Goal: Task Accomplishment & Management: Use online tool/utility

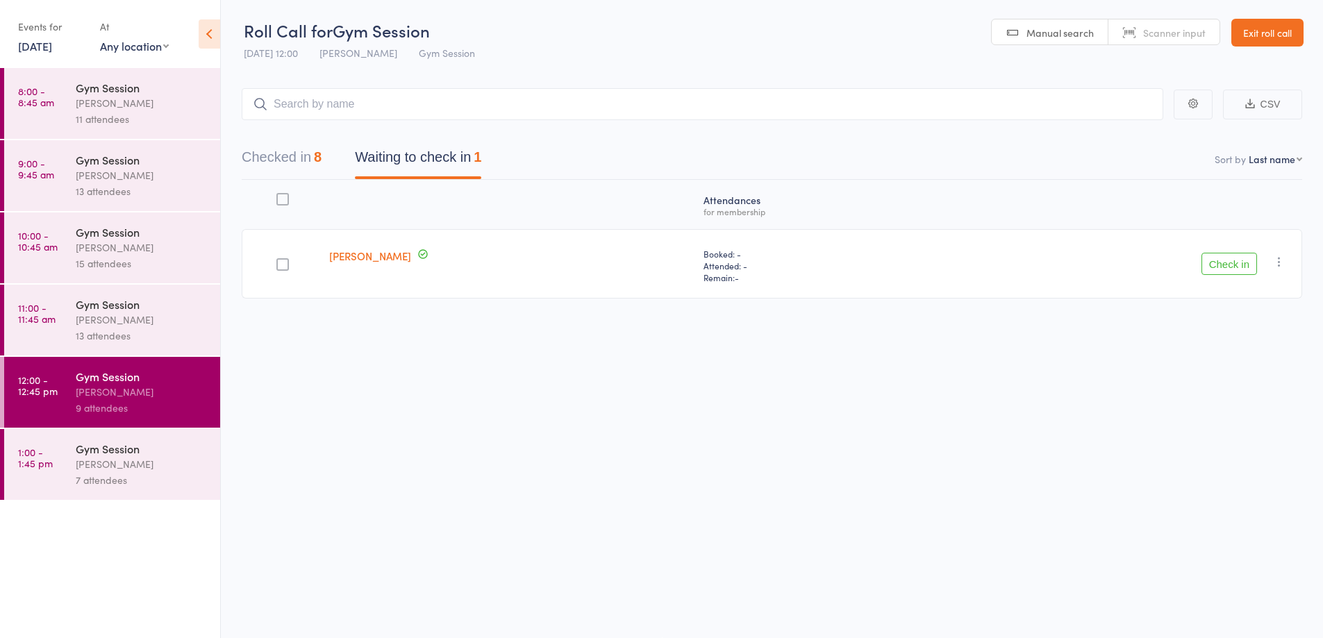
click at [179, 450] on div "Gym Session" at bounding box center [142, 448] width 133 height 15
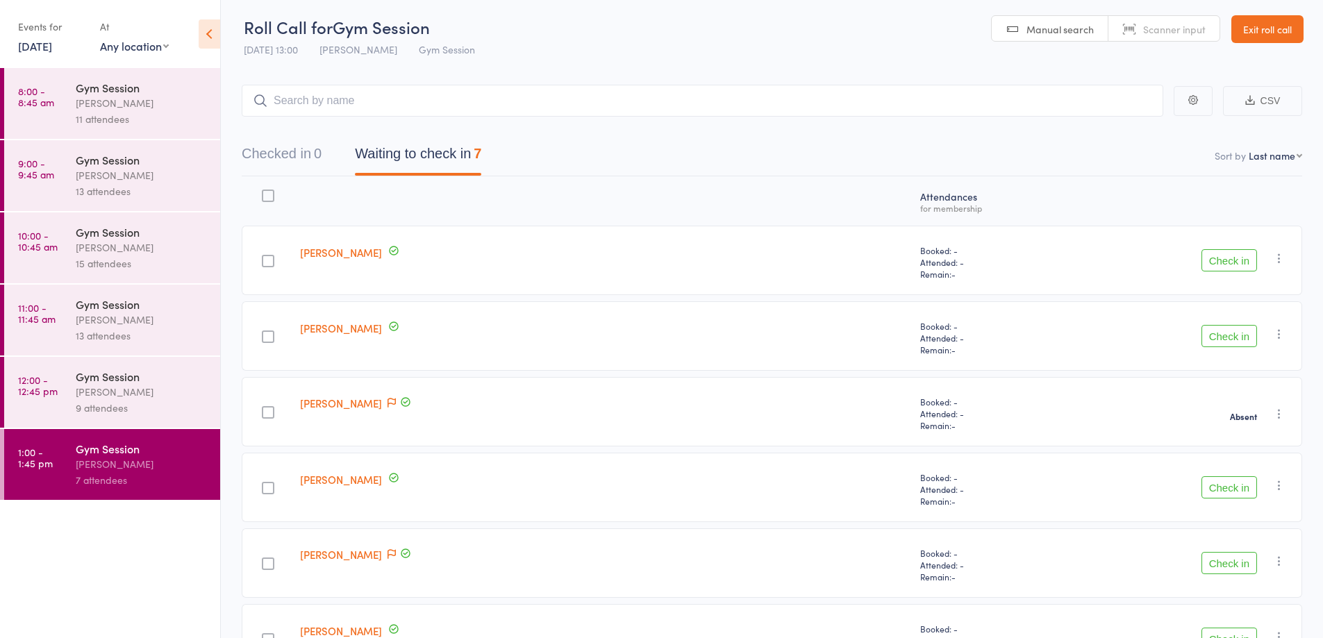
scroll to position [151, 0]
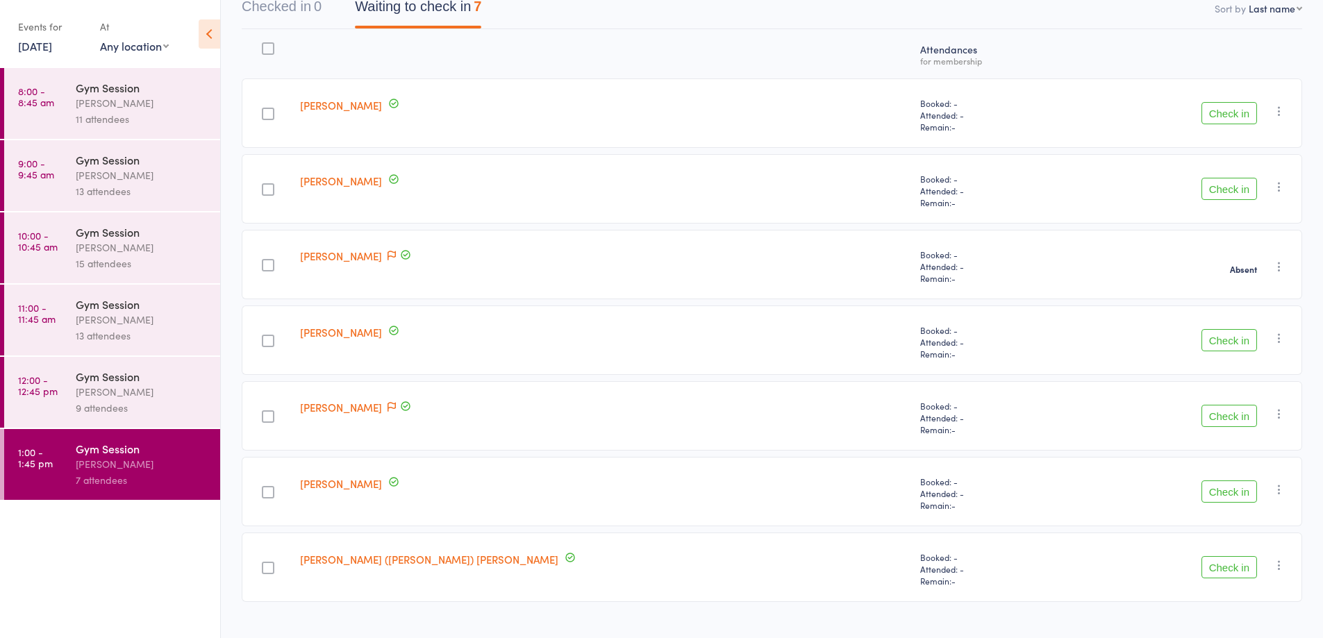
click at [1218, 427] on button "Check in" at bounding box center [1230, 416] width 56 height 22
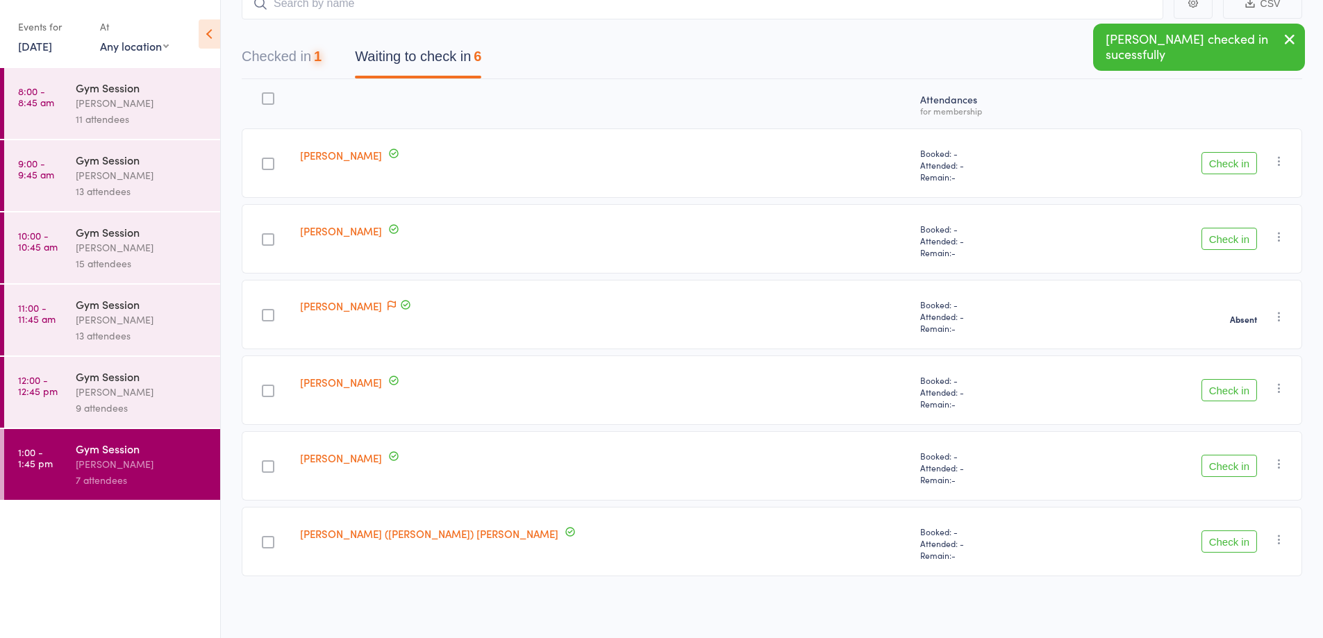
scroll to position [101, 0]
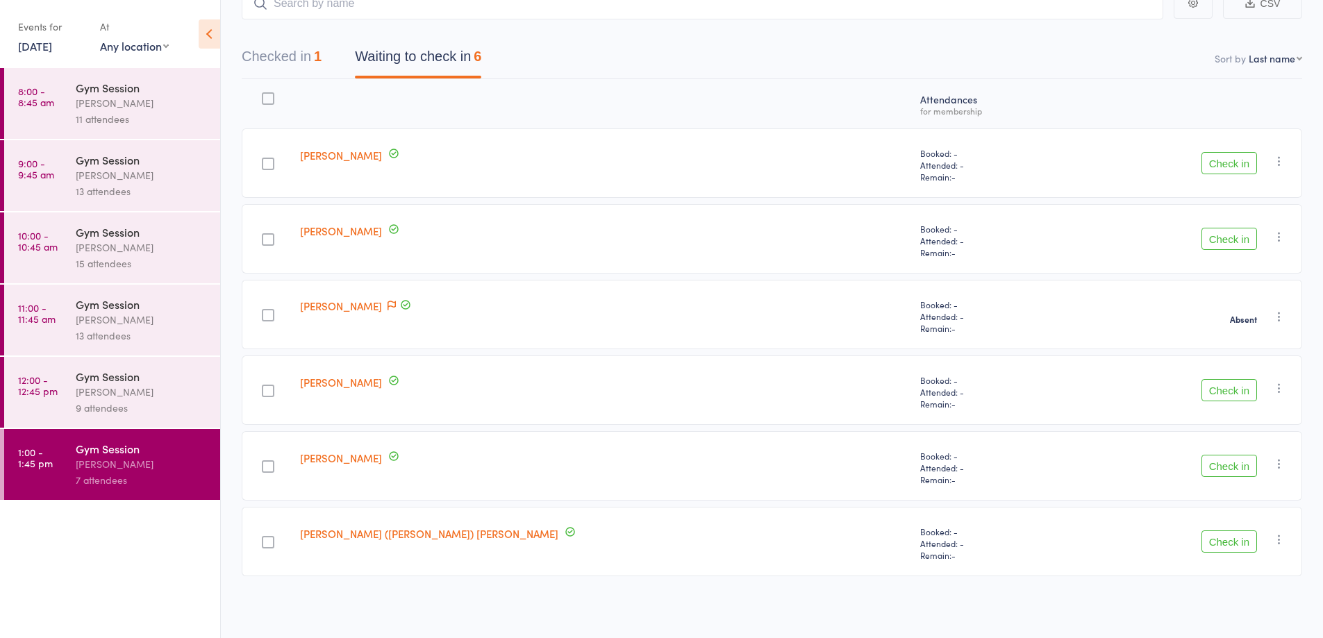
click at [212, 38] on icon at bounding box center [210, 33] width 22 height 29
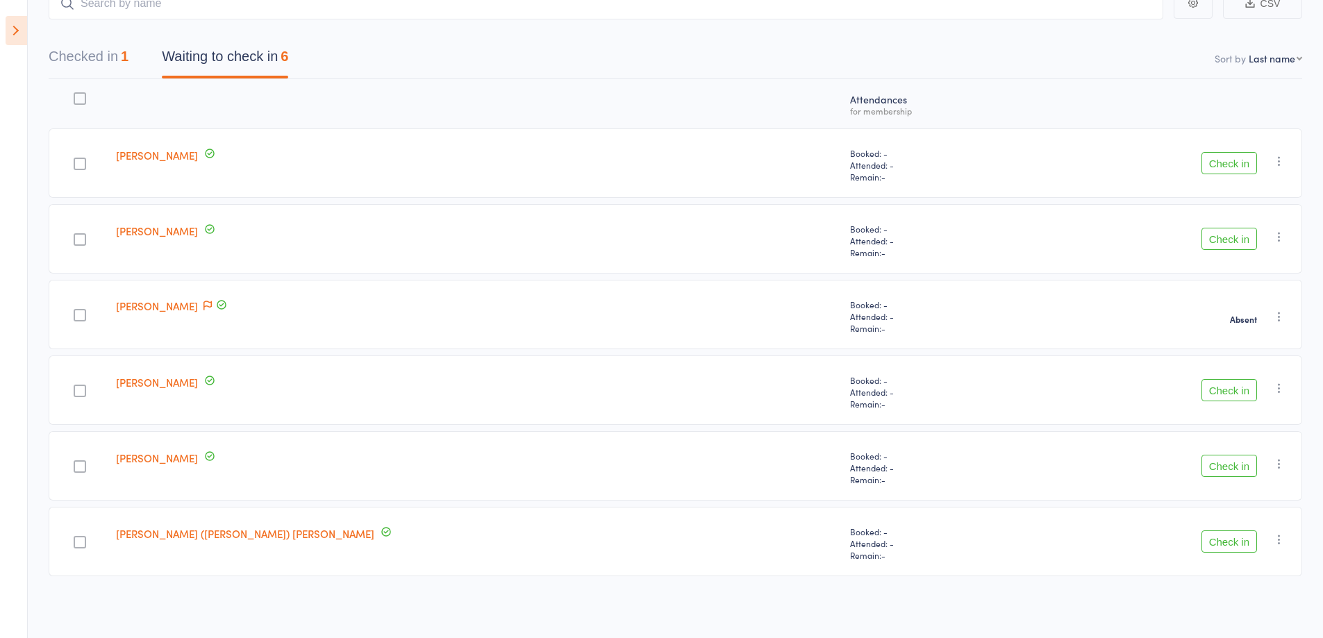
scroll to position [1, 0]
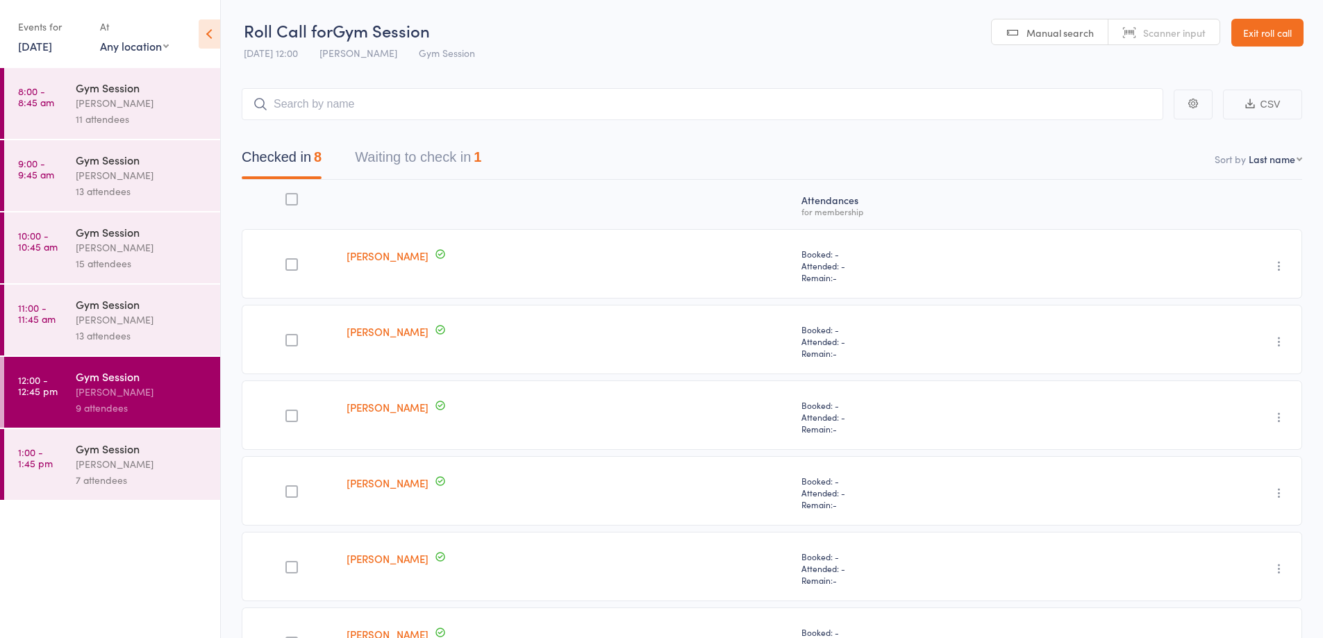
click at [1249, 41] on link "Exit roll call" at bounding box center [1268, 33] width 72 height 28
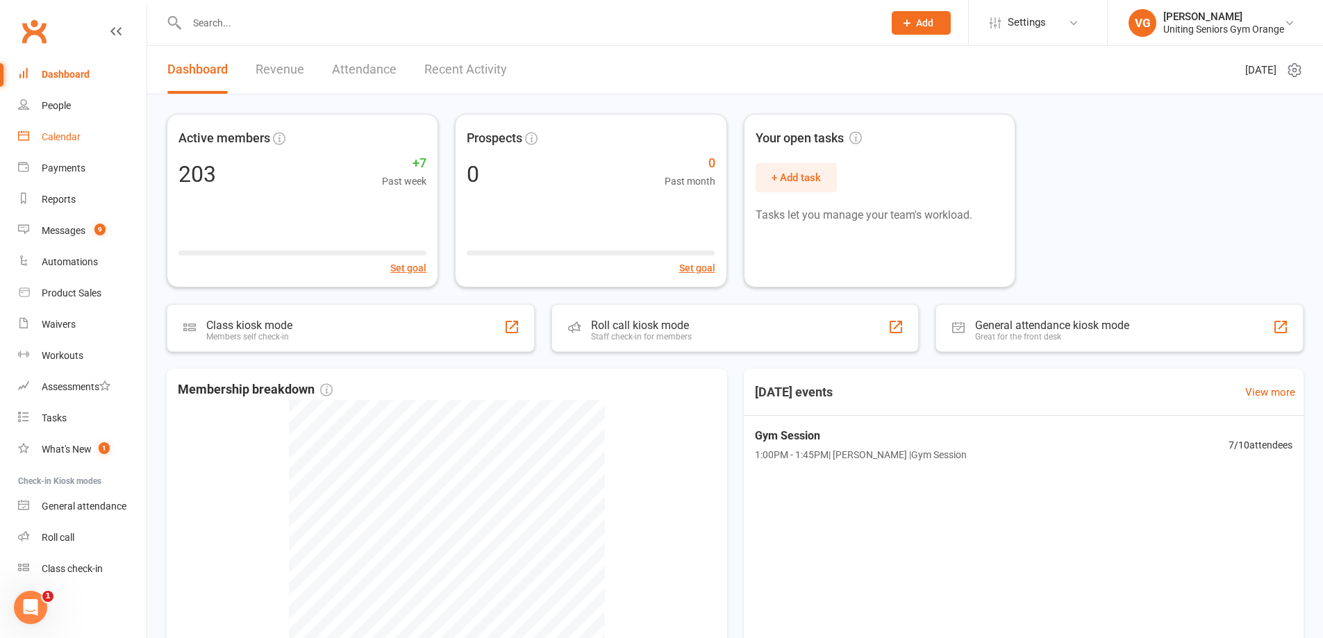
click at [56, 143] on link "Calendar" at bounding box center [82, 137] width 129 height 31
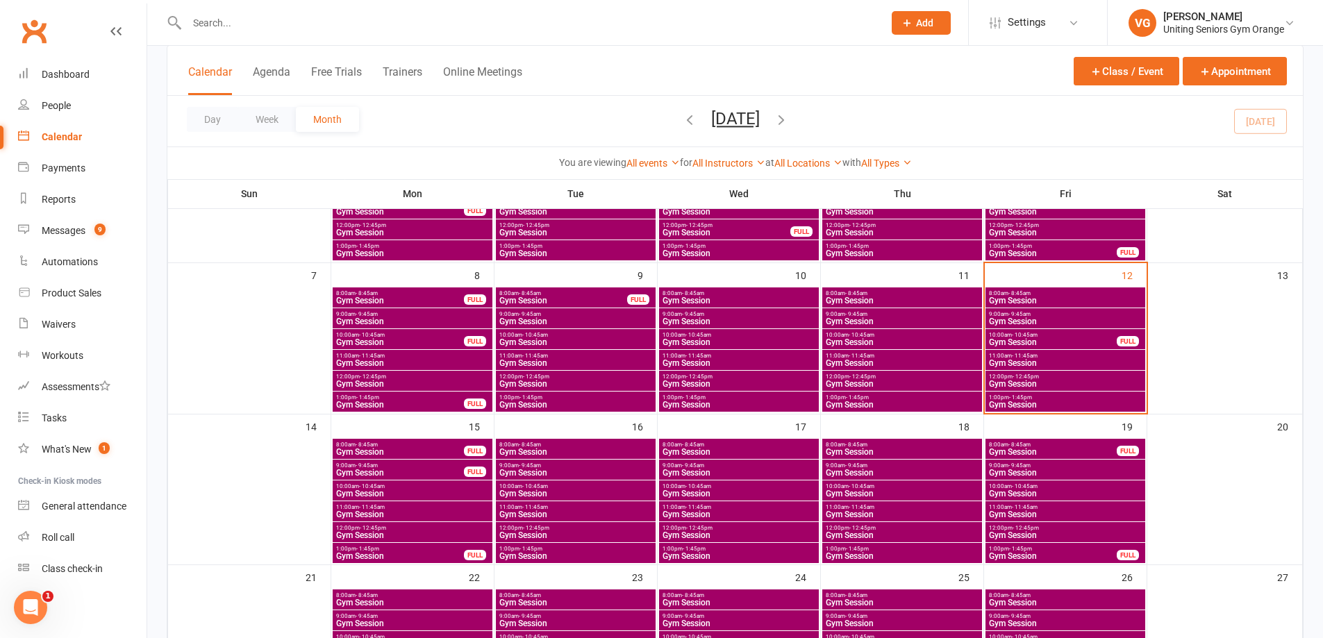
scroll to position [208, 0]
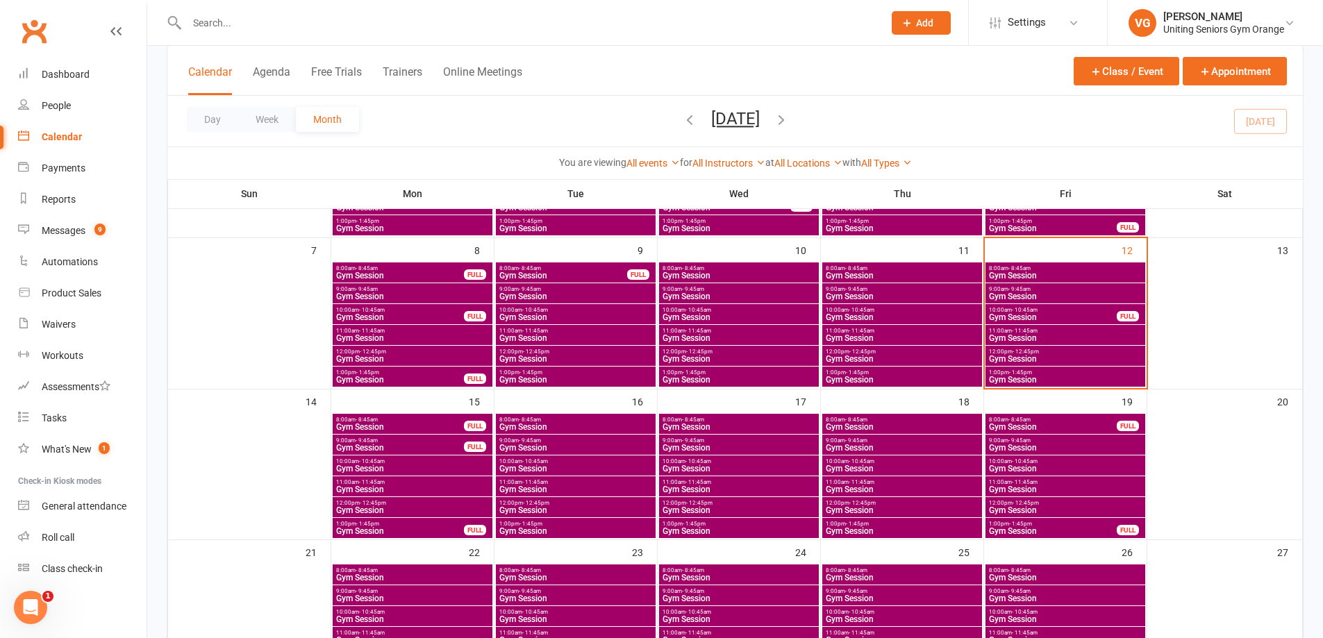
drag, startPoint x: 727, startPoint y: 463, endPoint x: 719, endPoint y: 461, distance: 8.1
click at [719, 461] on span "10:00am - 10:45am" at bounding box center [739, 461] width 154 height 6
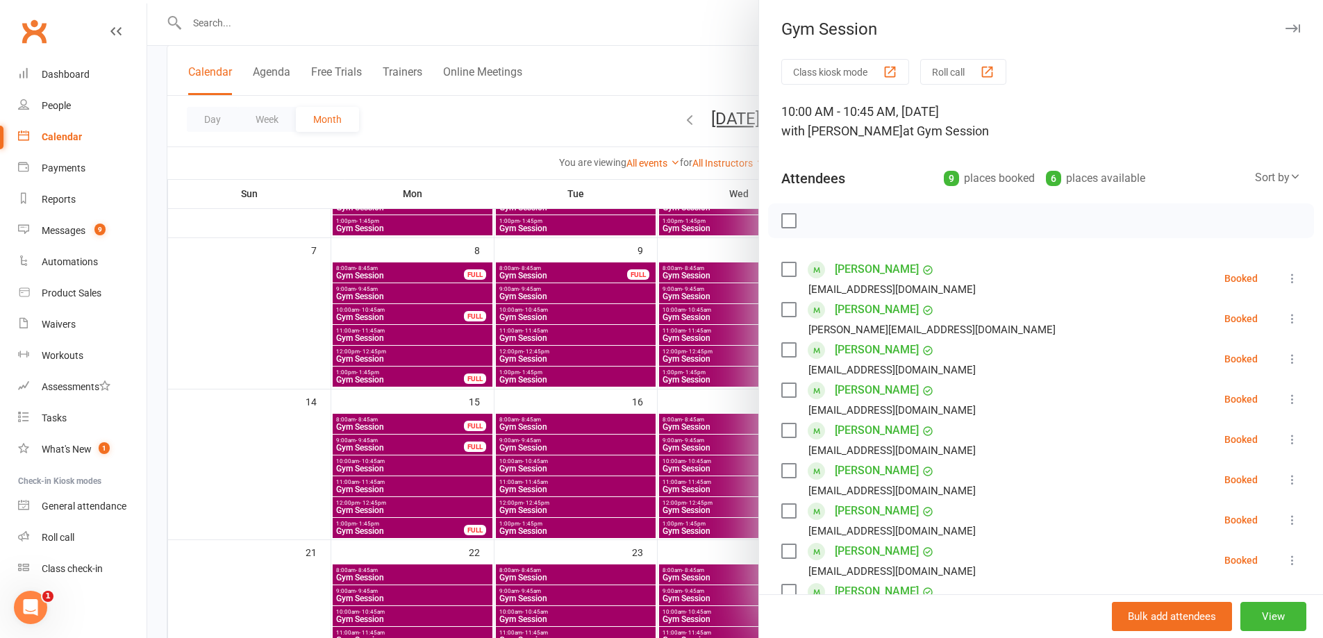
click at [156, 417] on div at bounding box center [735, 319] width 1176 height 638
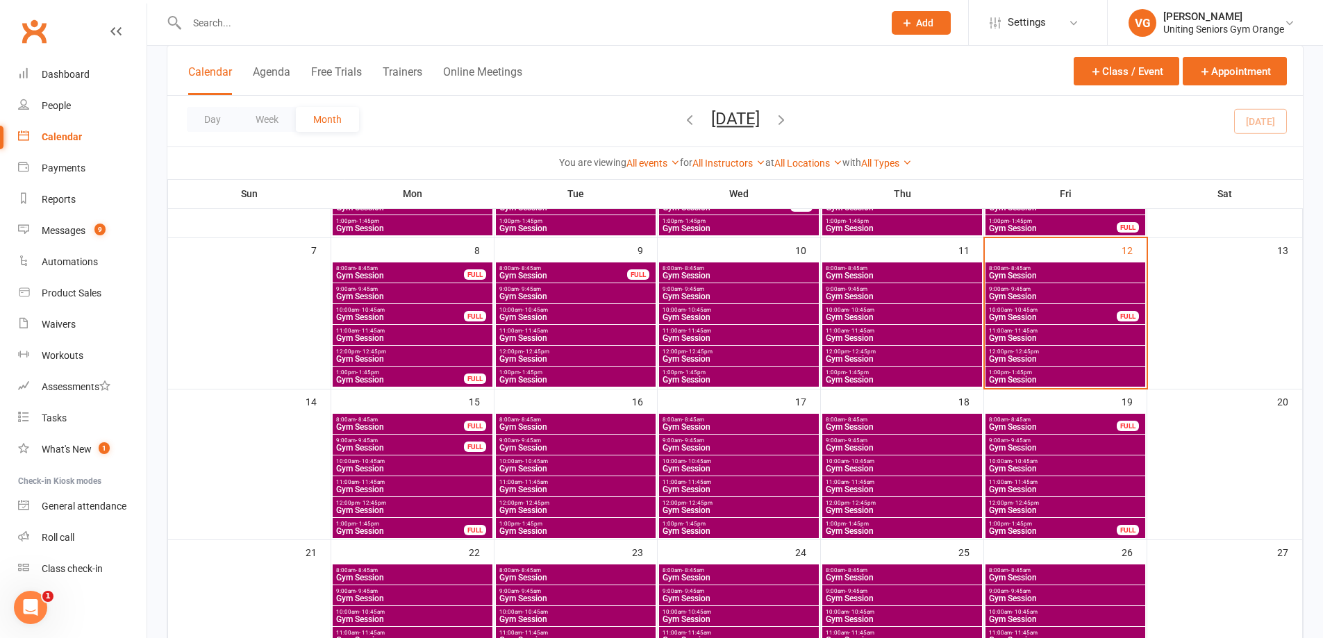
drag, startPoint x: 156, startPoint y: 417, endPoint x: 151, endPoint y: 439, distance: 22.6
click at [151, 439] on div "Class kiosk mode Member self check-in Roll call kiosk mode Staff check-in for m…" at bounding box center [735, 424] width 1176 height 1175
click at [704, 507] on span "Gym Session" at bounding box center [739, 510] width 154 height 8
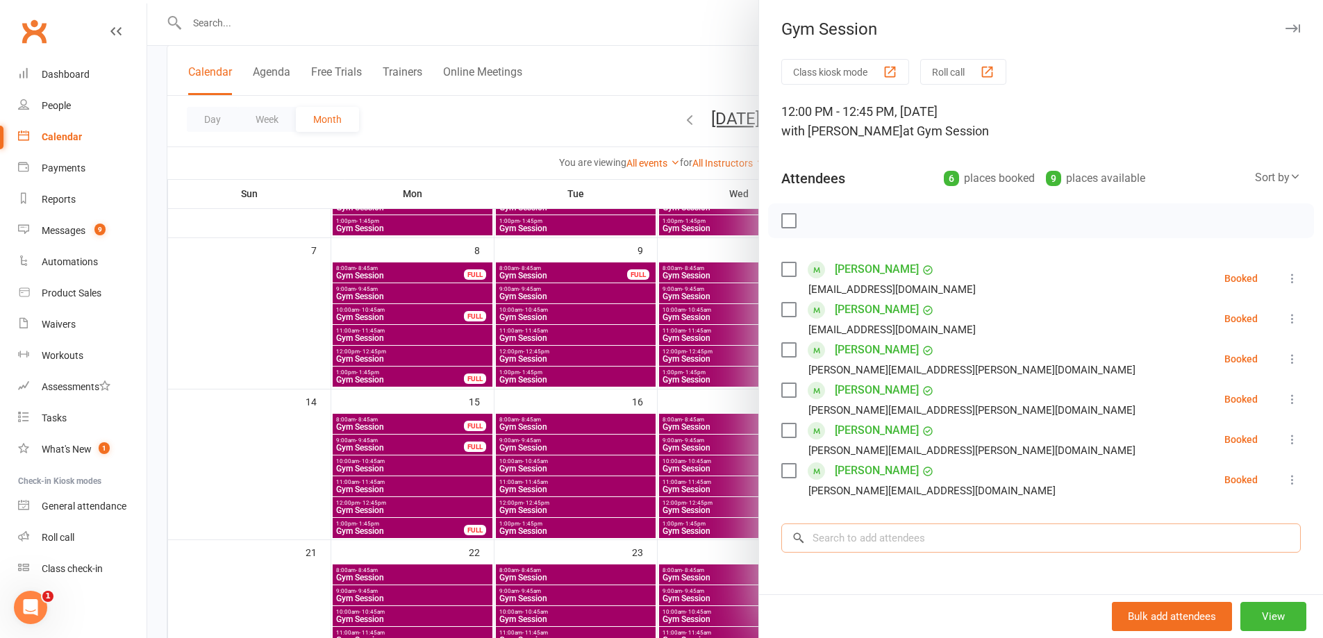
click at [923, 543] on input "search" at bounding box center [1042, 538] width 520 height 29
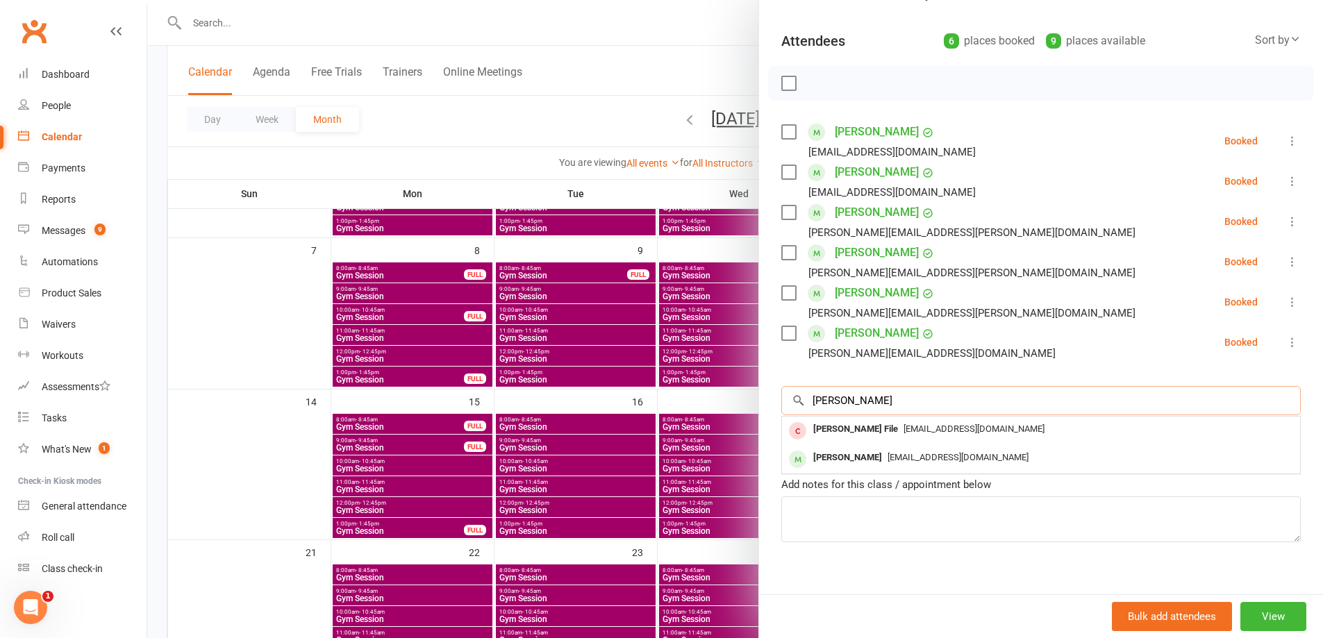
scroll to position [139, 0]
type input "geoff"
click at [891, 463] on div "gcerrey1@gmail.com" at bounding box center [1041, 457] width 507 height 20
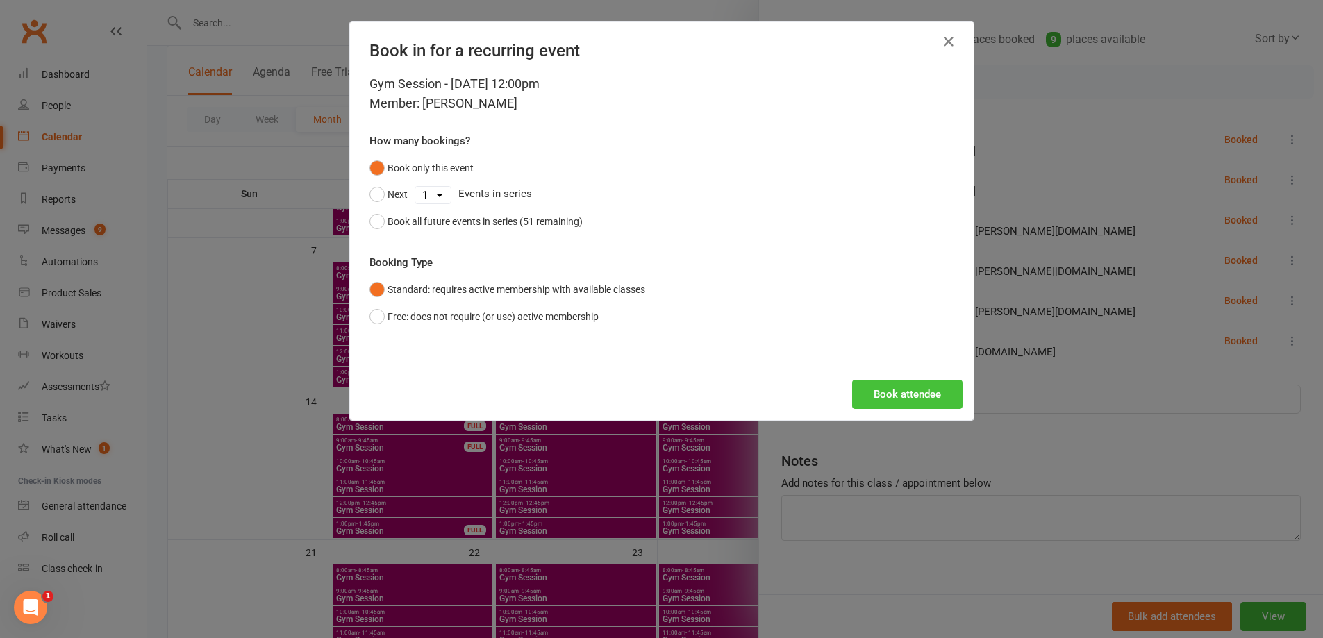
click at [895, 396] on button "Book attendee" at bounding box center [907, 394] width 110 height 29
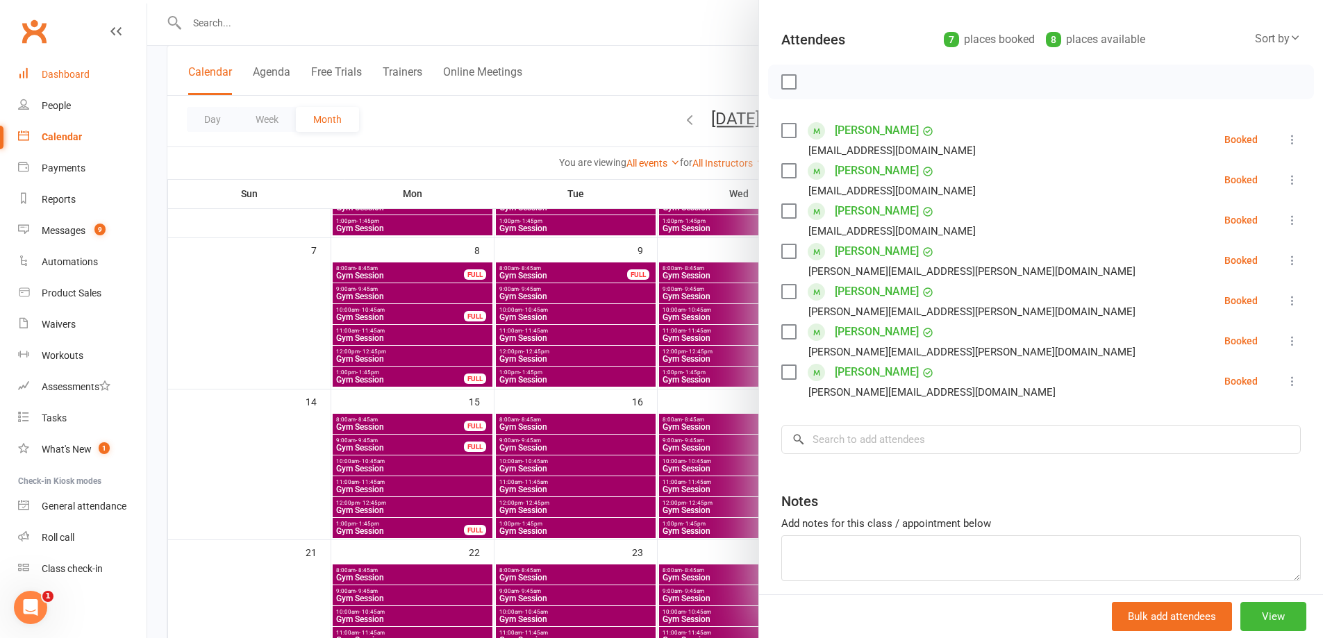
click at [60, 76] on div "Dashboard" at bounding box center [66, 74] width 48 height 11
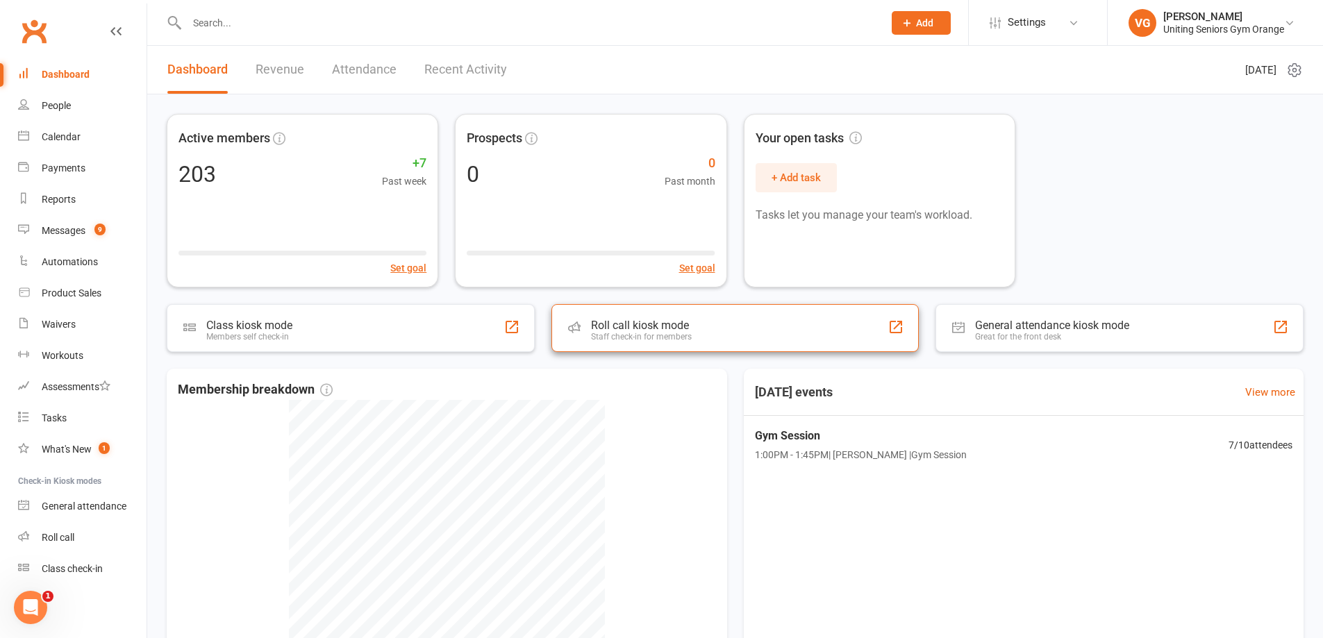
click at [706, 323] on div "Roll call kiosk mode Staff check-in for members" at bounding box center [736, 328] width 368 height 48
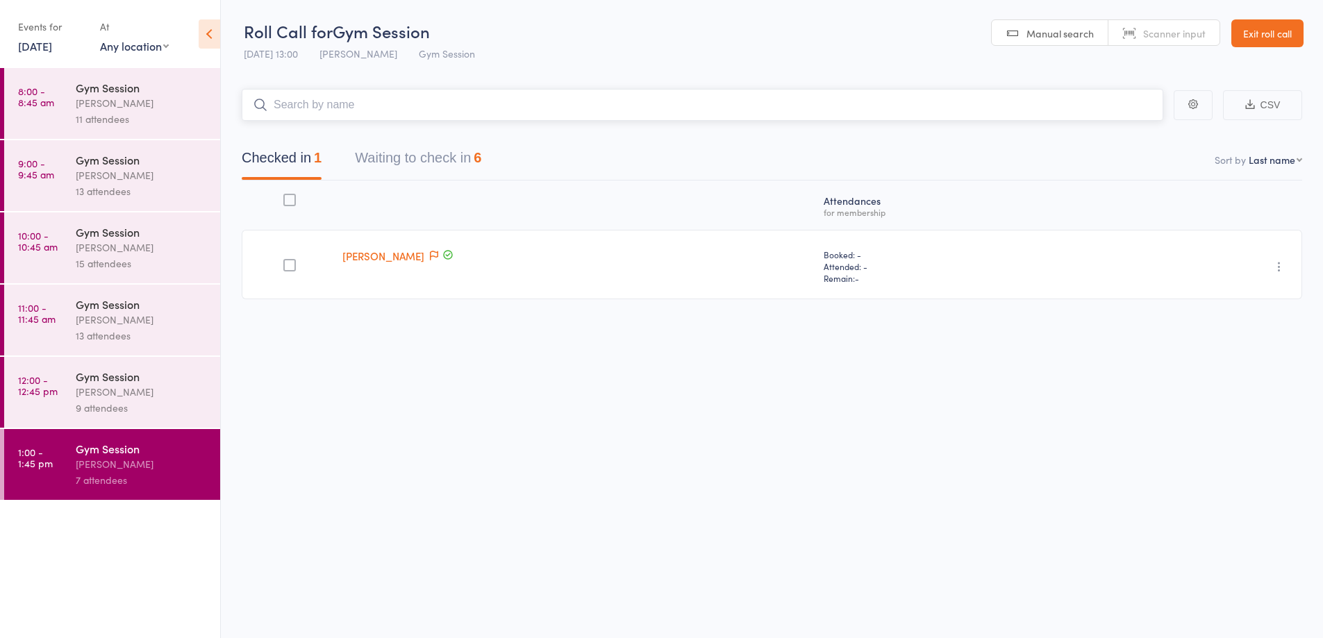
click at [470, 147] on button "Waiting to check in 6" at bounding box center [418, 161] width 126 height 37
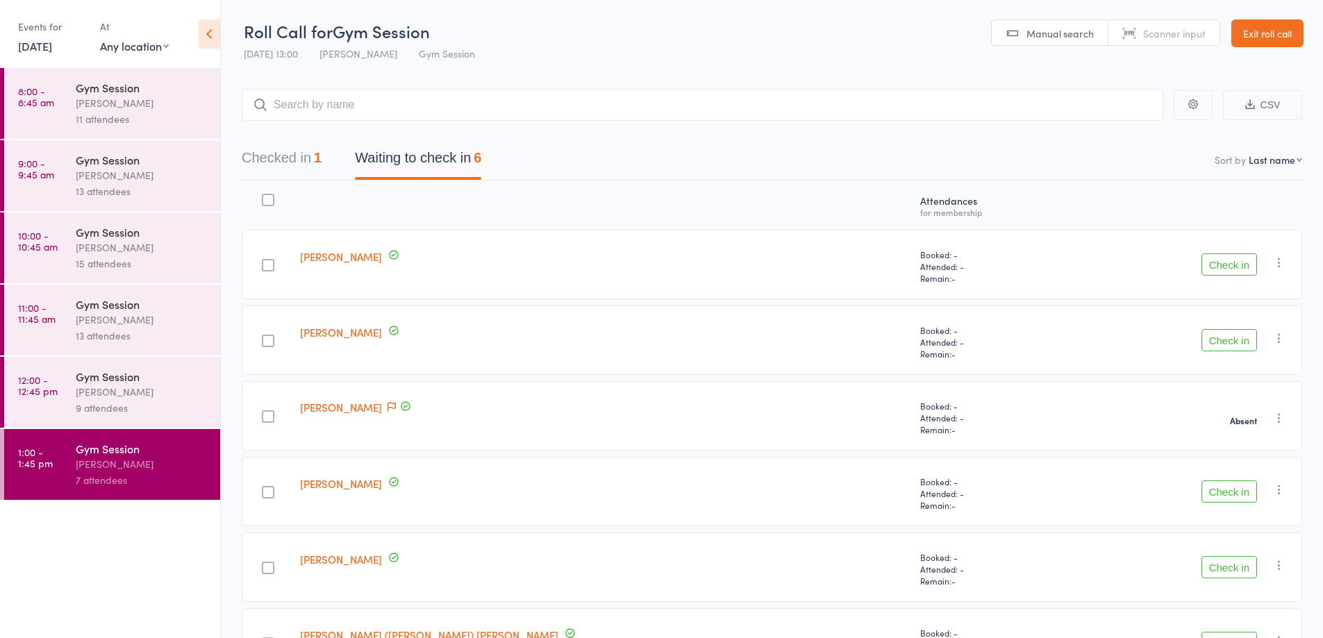
click at [1207, 270] on button "Check in" at bounding box center [1230, 265] width 56 height 22
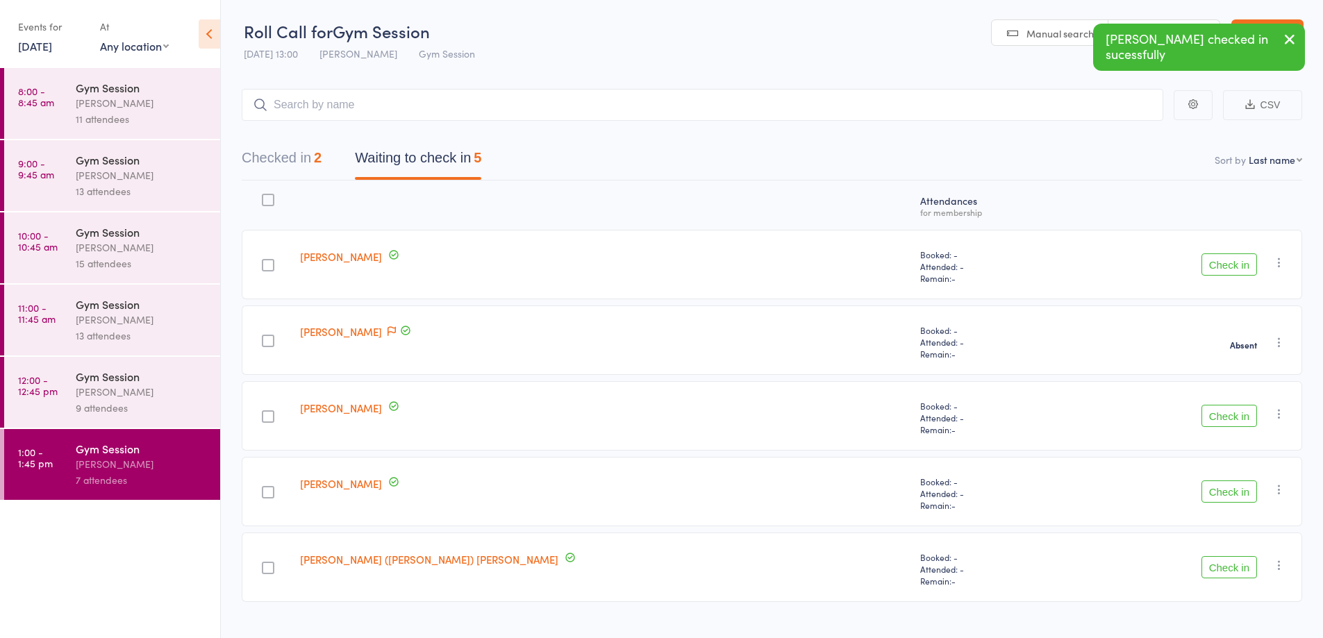
click at [1239, 259] on button "Check in" at bounding box center [1230, 265] width 56 height 22
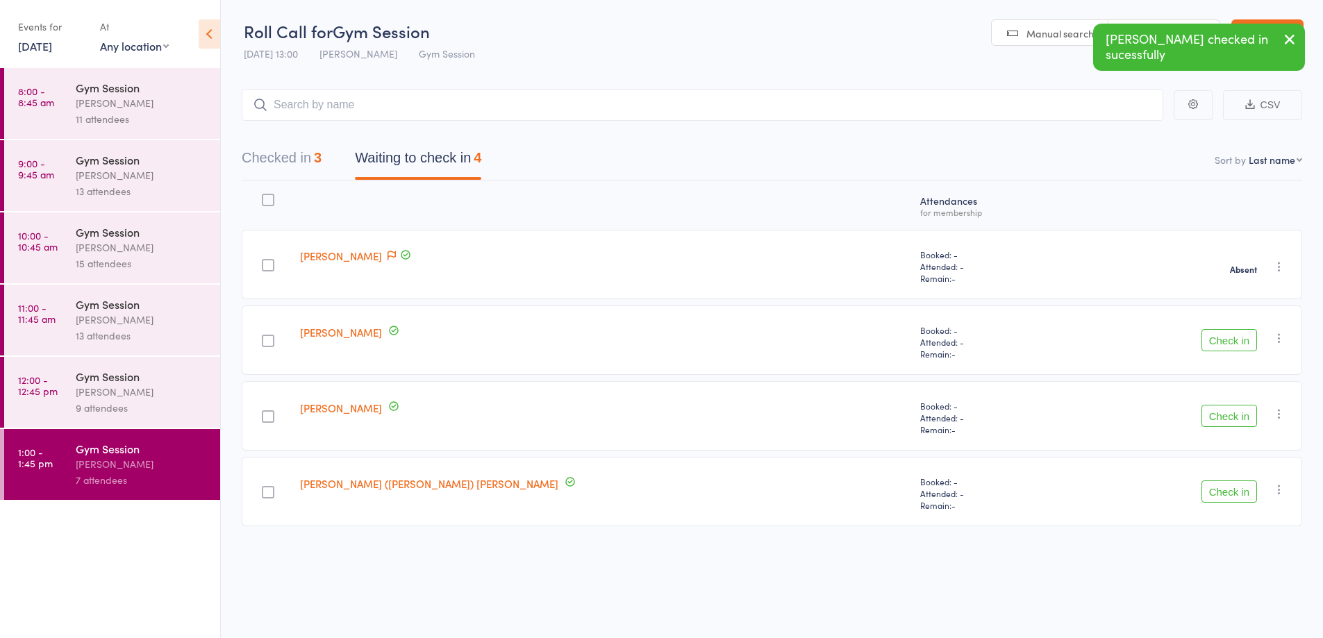
click at [1230, 338] on button "Check in" at bounding box center [1230, 340] width 56 height 22
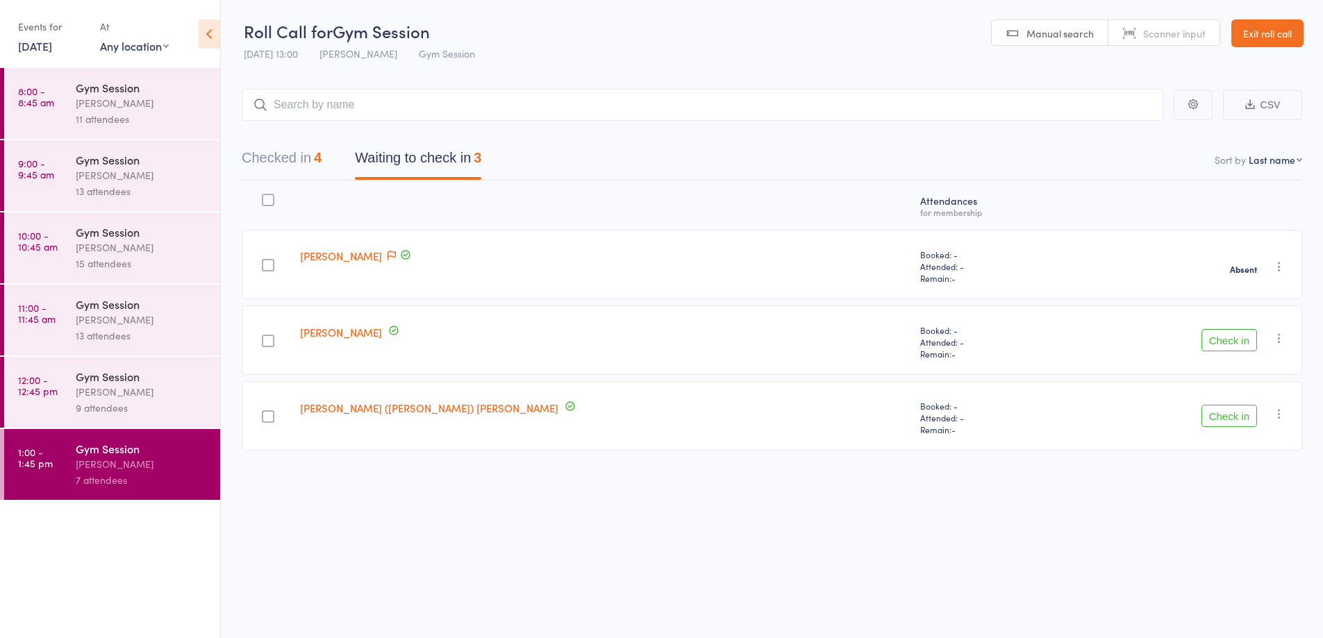
click at [1240, 414] on button "Check in" at bounding box center [1230, 416] width 56 height 22
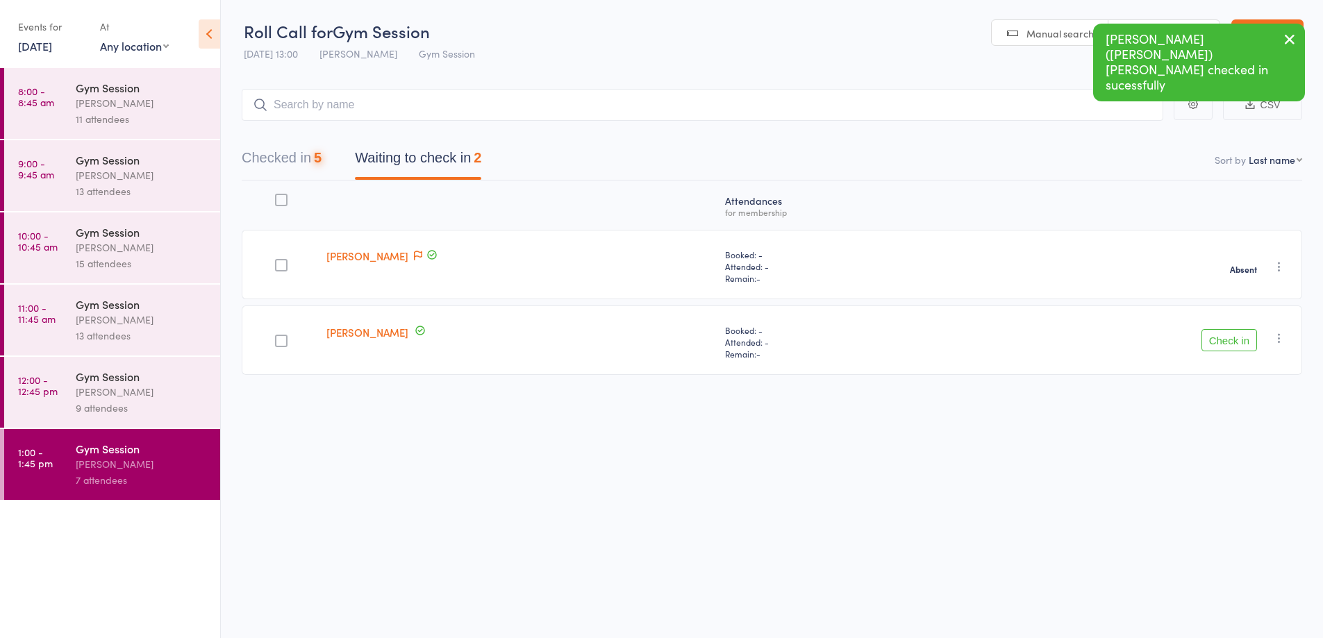
click at [1273, 336] on icon "button" at bounding box center [1280, 338] width 14 height 14
click at [1219, 477] on li "Mark absent" at bounding box center [1230, 477] width 115 height 19
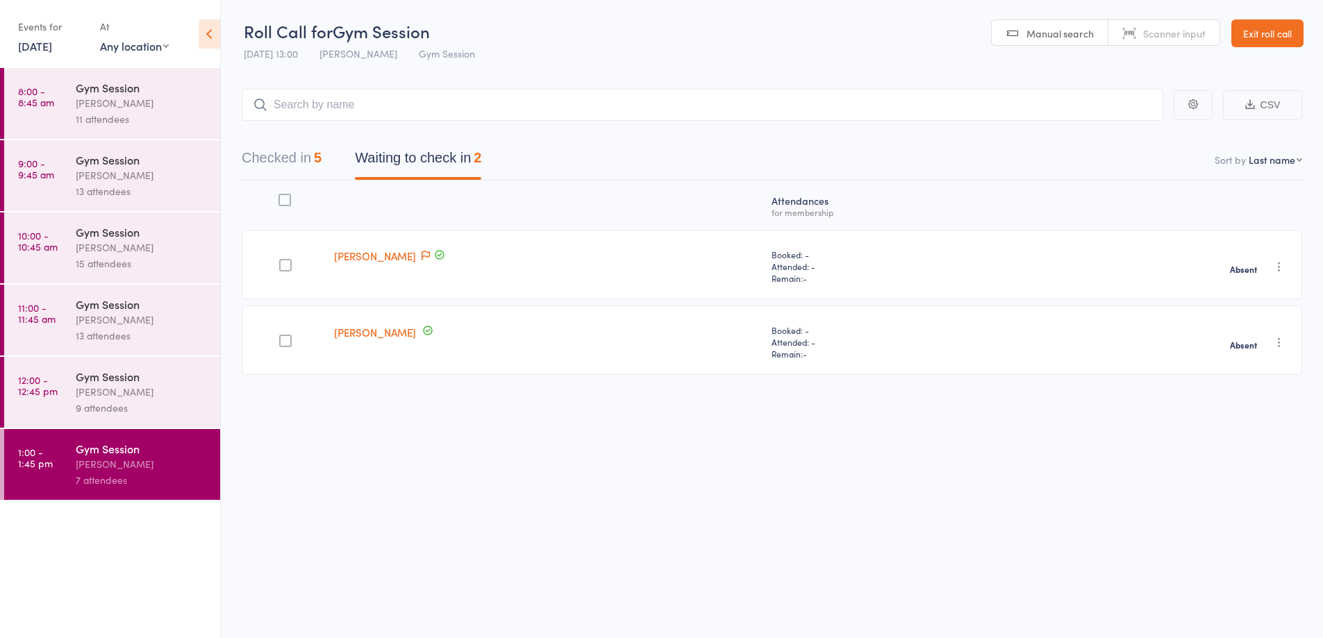
click at [147, 398] on div "[PERSON_NAME]" at bounding box center [142, 392] width 133 height 16
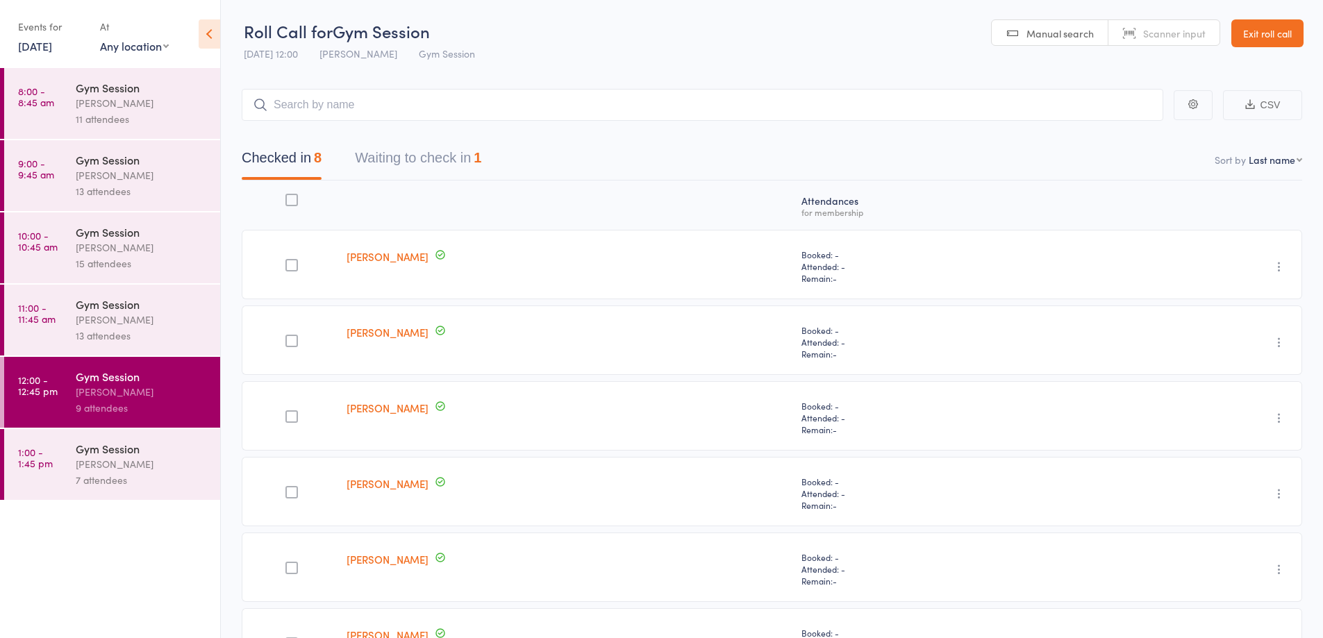
click at [422, 154] on button "Waiting to check in 1" at bounding box center [418, 161] width 126 height 37
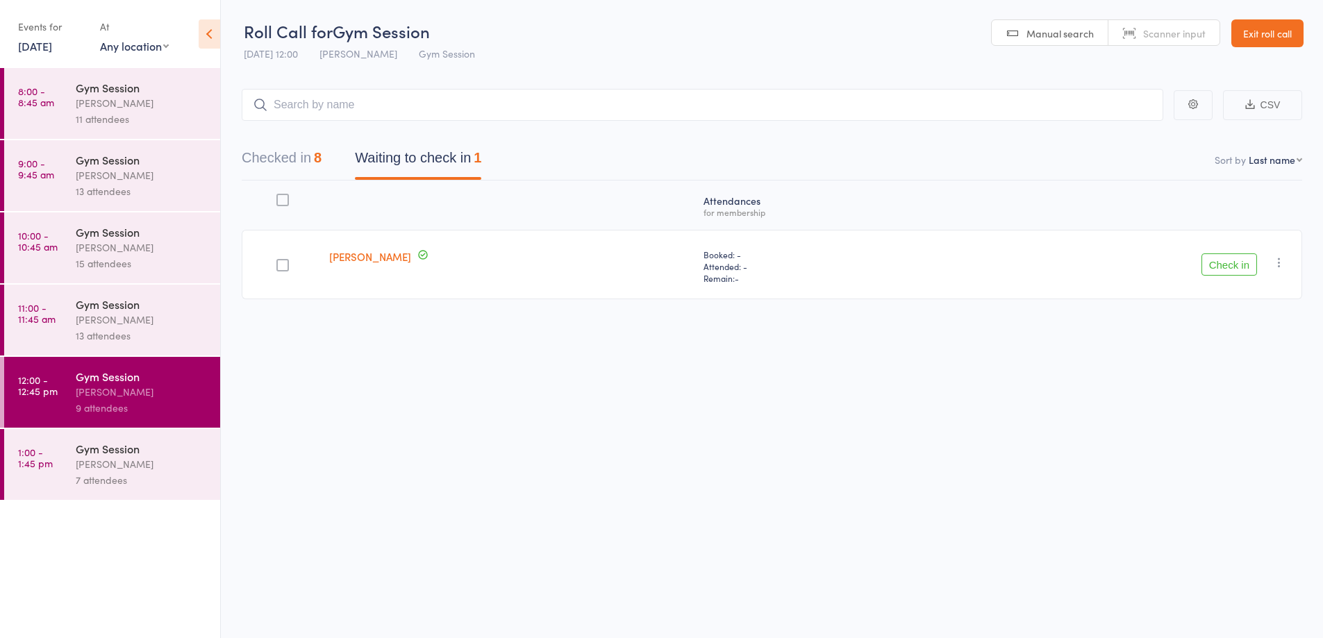
click at [1285, 260] on icon "button" at bounding box center [1280, 263] width 14 height 14
click at [1214, 404] on li "Mark absent" at bounding box center [1230, 401] width 115 height 19
click at [119, 322] on div "[PERSON_NAME]" at bounding box center [142, 320] width 133 height 16
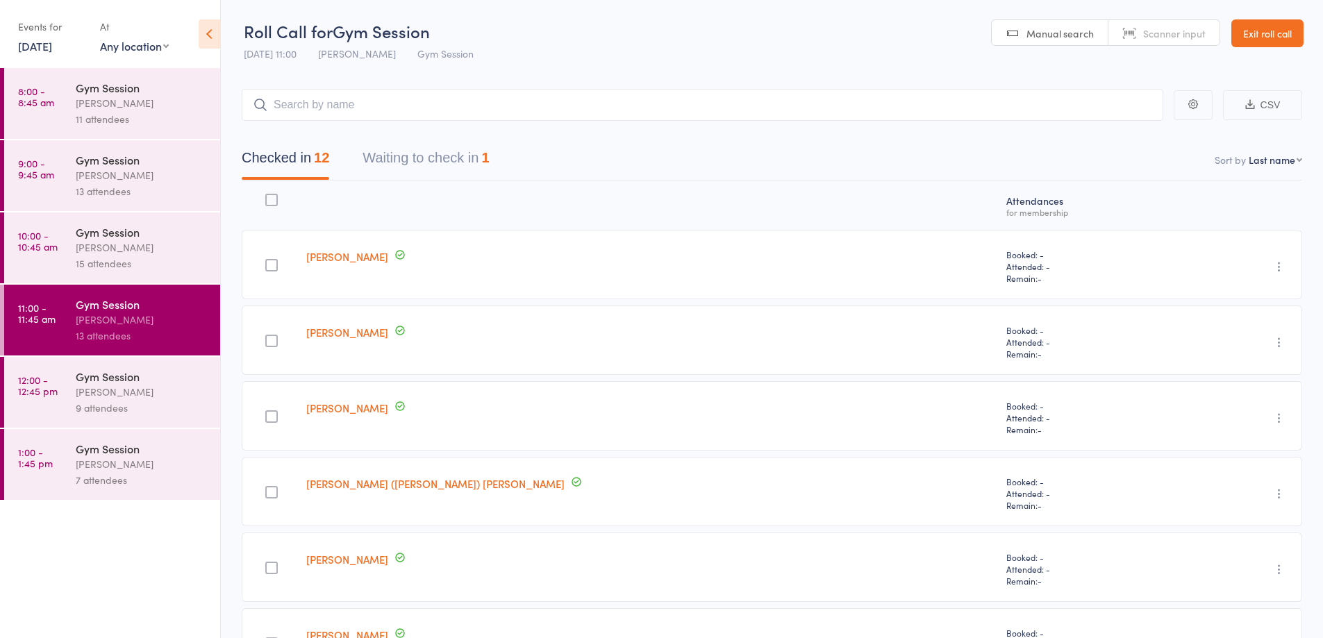
click at [438, 160] on button "Waiting to check in 1" at bounding box center [426, 161] width 126 height 37
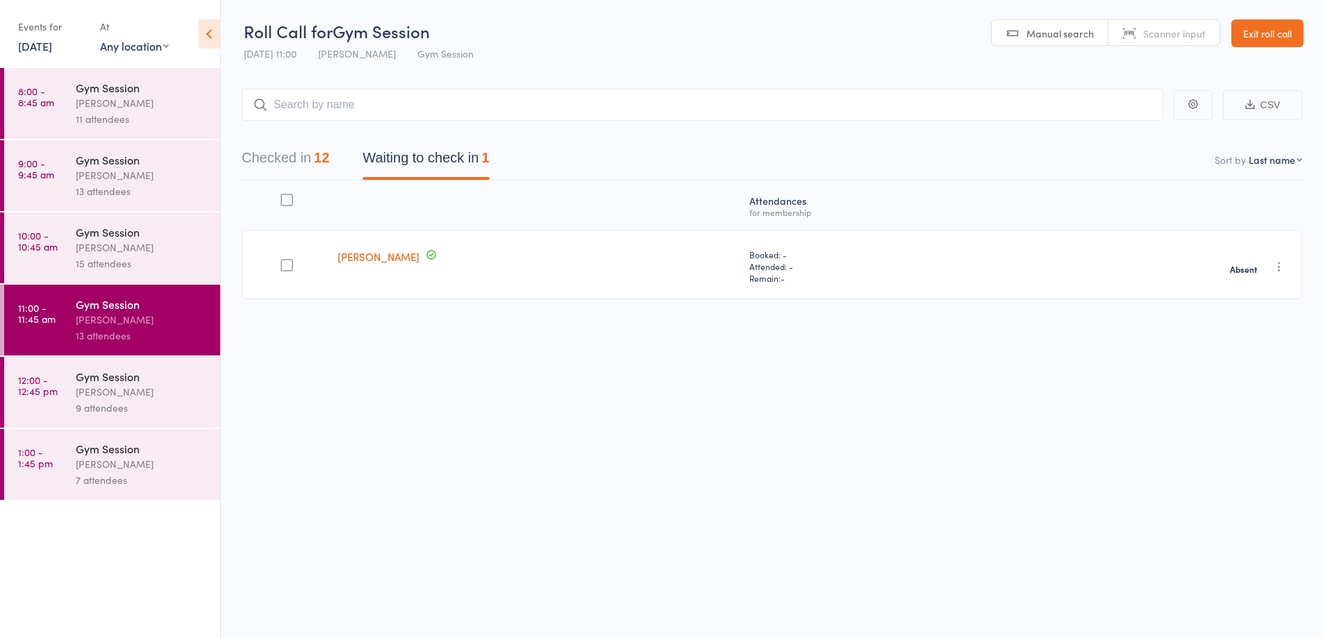
click at [167, 246] on div "[PERSON_NAME]" at bounding box center [142, 248] width 133 height 16
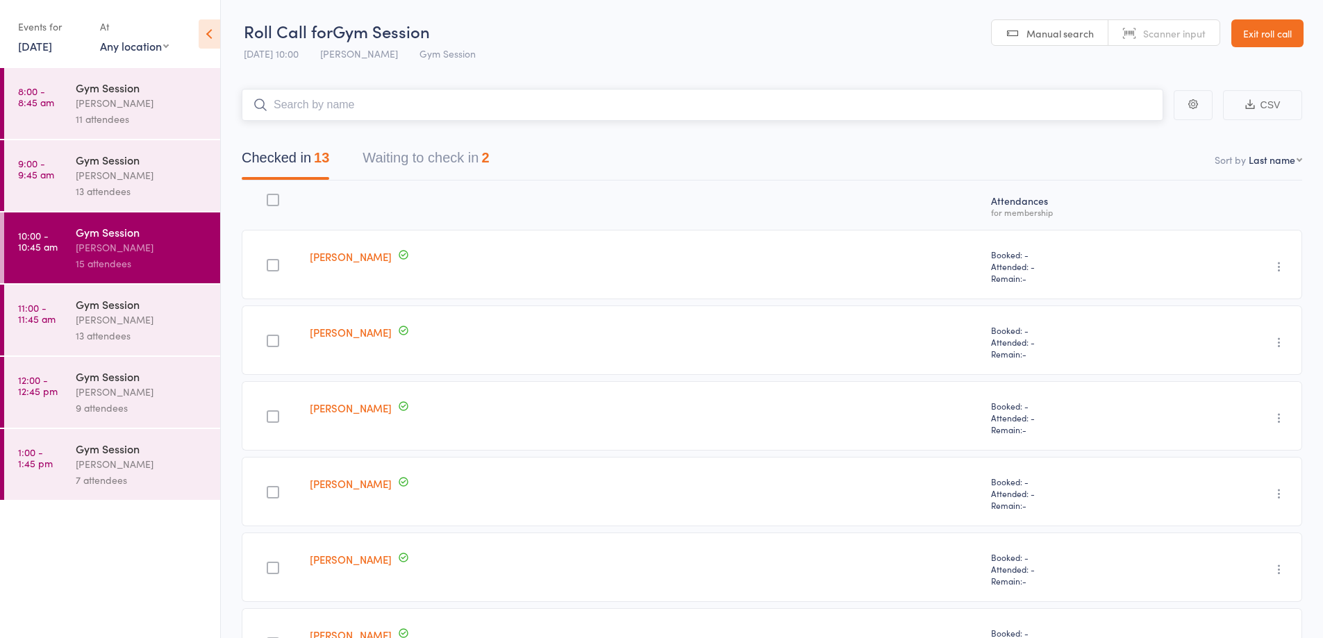
click at [420, 158] on button "Waiting to check in 2" at bounding box center [426, 161] width 126 height 37
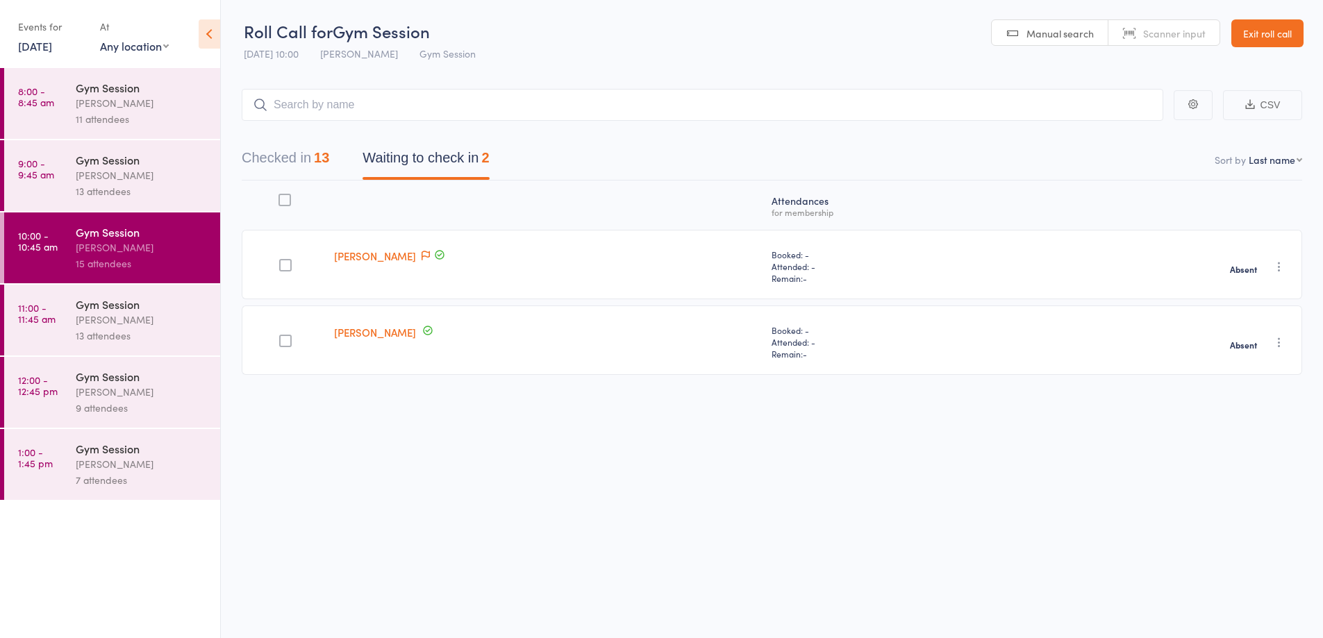
click at [145, 182] on div "[PERSON_NAME]" at bounding box center [142, 175] width 133 height 16
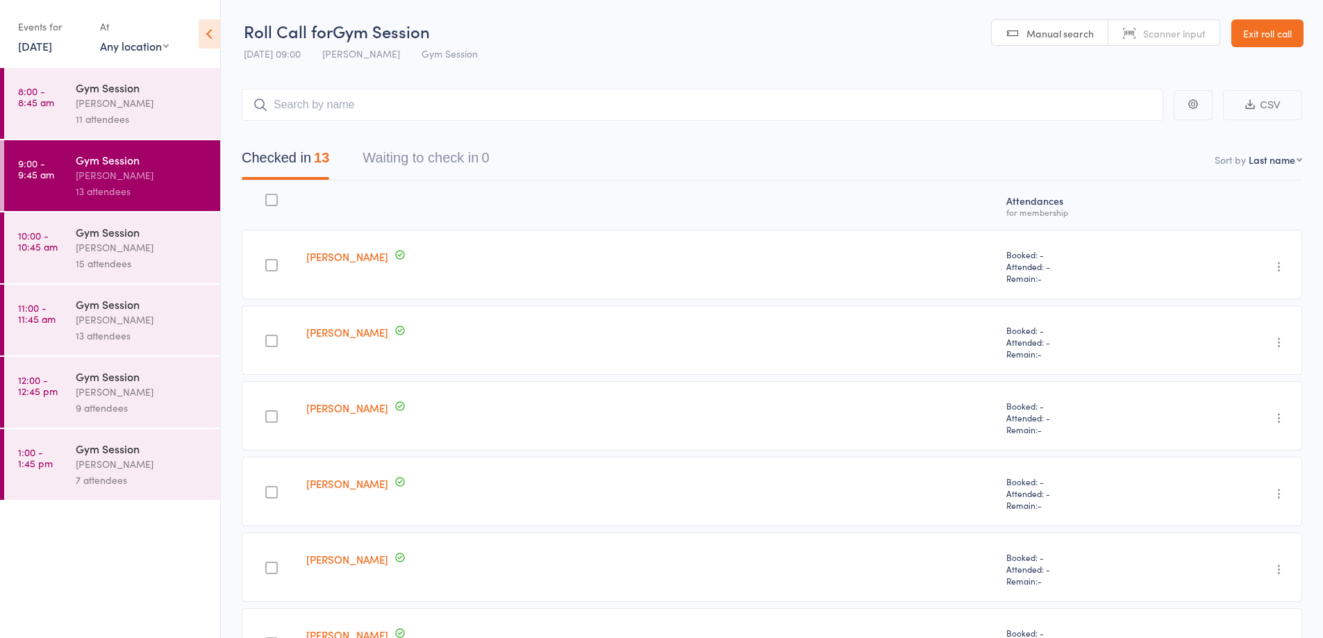
click at [119, 121] on div "11 attendees" at bounding box center [142, 119] width 133 height 16
